Goal: Task Accomplishment & Management: Manage account settings

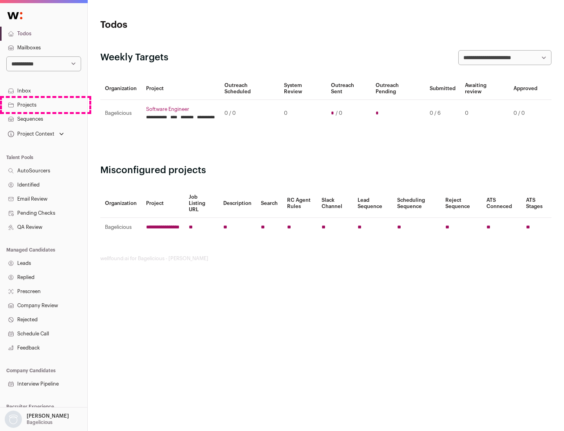
click at [43, 105] on link "Projects" at bounding box center [43, 105] width 87 height 14
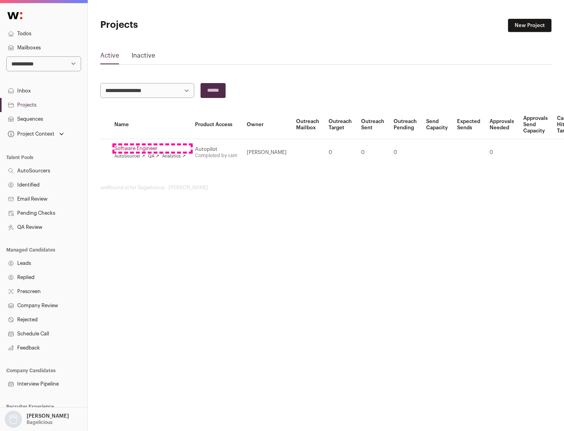
click at [152, 148] on link "Software Engineer" at bounding box center [149, 148] width 71 height 6
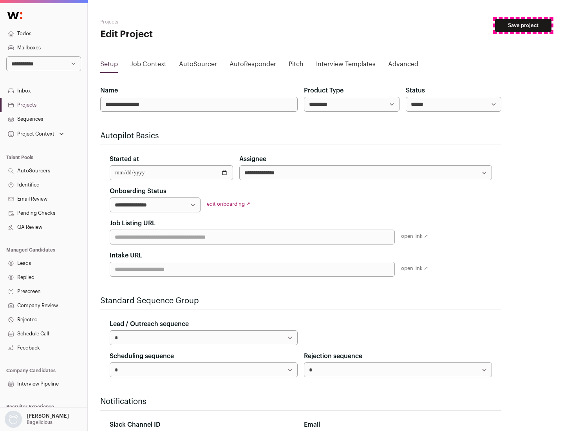
click at [523, 25] on button "Save project" at bounding box center [523, 25] width 56 height 13
